Goal: Transaction & Acquisition: Purchase product/service

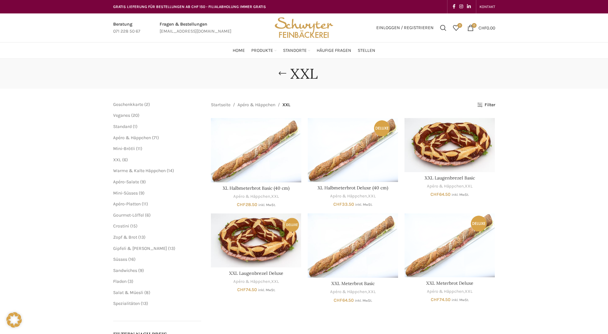
scroll to position [32, 0]
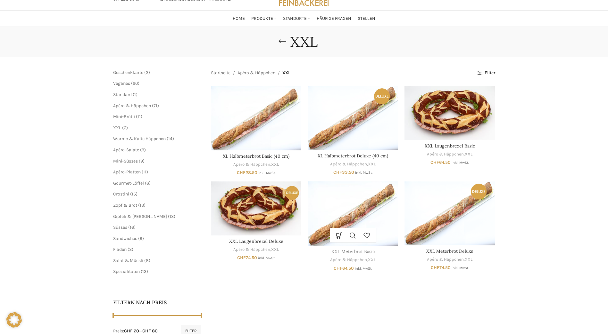
click at [353, 253] on link "XXL Meterbrot Basic" at bounding box center [352, 252] width 43 height 6
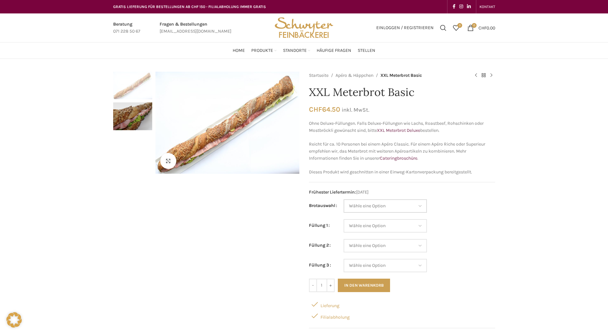
click at [381, 203] on select "Wähle eine Option Baguette Paillasse dunkel Paillasse knusper (Bild) Laugenbagu…" at bounding box center [384, 206] width 83 height 13
click at [343, 200] on select "Wähle eine Option Baguette Paillasse dunkel Paillasse knusper (Bild) Laugenbagu…" at bounding box center [384, 206] width 83 height 13
select select "Paillasse knusper (Bild)"
click at [405, 248] on select "Wähle eine Option Salami Schinken Fleischkäse Trutenschinken Appenzellerkäse Gr…" at bounding box center [384, 245] width 83 height 13
click at [452, 238] on td "Wähle eine Option Salami Schinken Fleischkäse Trutenschinken Appenzellerkäse Gr…" at bounding box center [418, 229] width 151 height 20
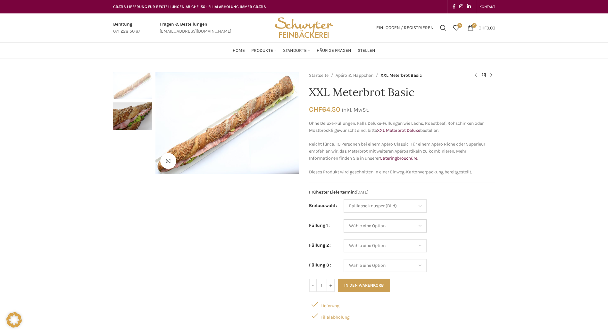
click at [411, 230] on select "Wähle eine Option Salami Schinken Fleischkäse Trutenschinken Appenzellerkäse Gr…" at bounding box center [384, 225] width 83 height 13
select select "Schinken"
click at [343, 219] on select "Wähle eine Option Salami Schinken Fleischkäse Trutenschinken Appenzellerkäse Gr…" at bounding box center [384, 225] width 83 height 13
select select "Paillasse knusper (Bild)"
select select "Schinken"
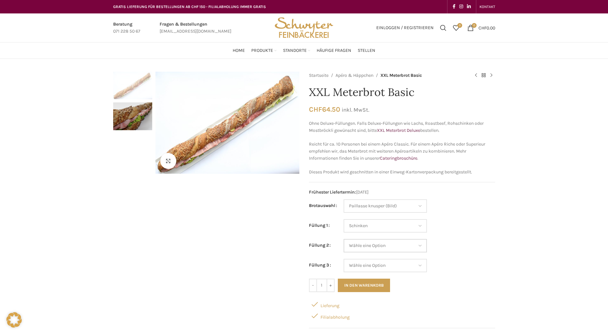
click at [414, 246] on select "Wähle eine Option Salami Schinken Fleischkäse Trutenschinken Appenzellerkäse Gr…" at bounding box center [384, 245] width 83 height 13
select select "Kräuterquark"
click at [343, 239] on select "Wähle eine Option Salami Schinken Fleischkäse Trutenschinken Appenzellerkäse Gr…" at bounding box center [384, 245] width 83 height 13
select select "Paillasse knusper (Bild)"
select select "Schinken"
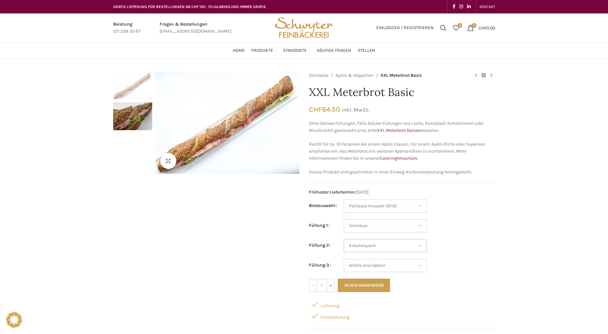
select select "Kräuterquark"
click at [414, 262] on select "Wähle eine Option Salami Schinken Fleischkäse Trutenschinken Appenzellerkäse Gr…" at bounding box center [384, 265] width 83 height 13
select select "Brie"
click at [343, 259] on select "Wähle eine Option Salami Schinken Fleischkäse Trutenschinken Appenzellerkäse Gr…" at bounding box center [384, 265] width 83 height 13
select select "Paillasse knusper (Bild)"
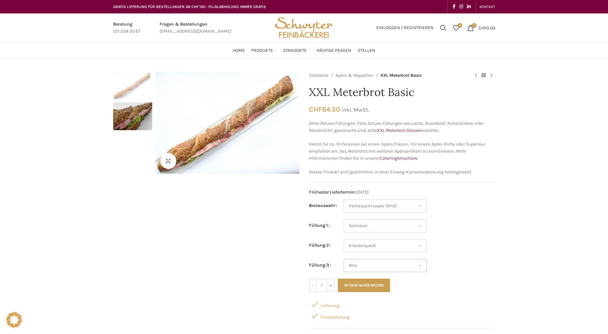
select select "Schinken"
select select "Kräuterquark"
select select "Brie"
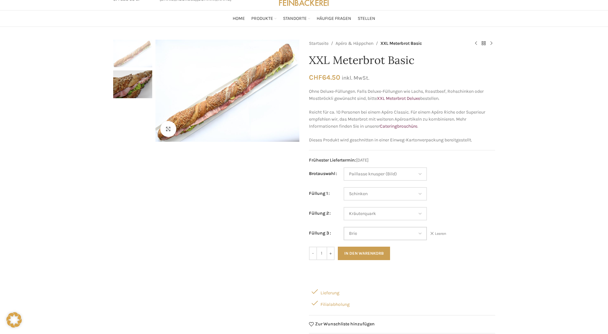
scroll to position [64, 0]
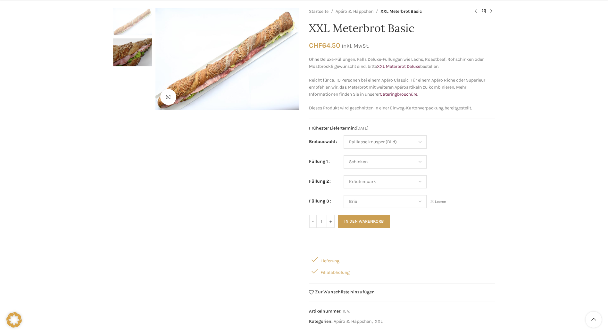
click at [323, 262] on div "Lieferung" at bounding box center [402, 260] width 186 height 12
click at [323, 273] on div "Filialabholung" at bounding box center [402, 271] width 186 height 12
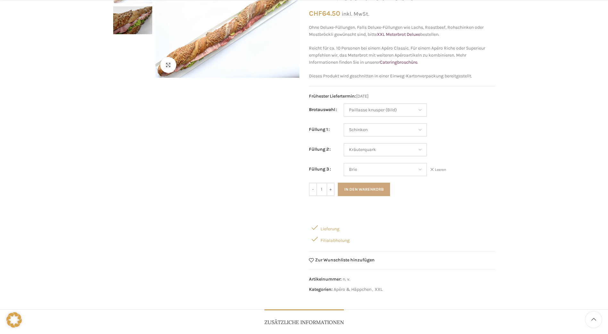
click at [375, 189] on button "In den Warenkorb" at bounding box center [364, 189] width 52 height 13
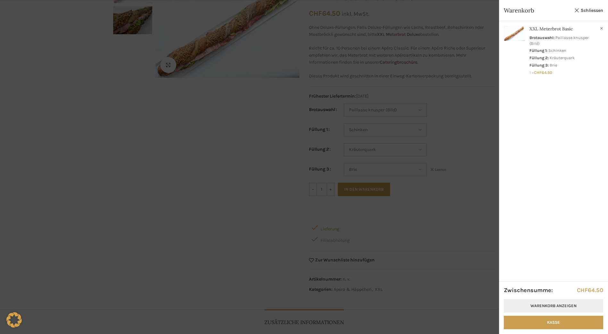
click at [554, 307] on link "Warenkorb anzeigen" at bounding box center [552, 305] width 99 height 13
